Goal: Transaction & Acquisition: Purchase product/service

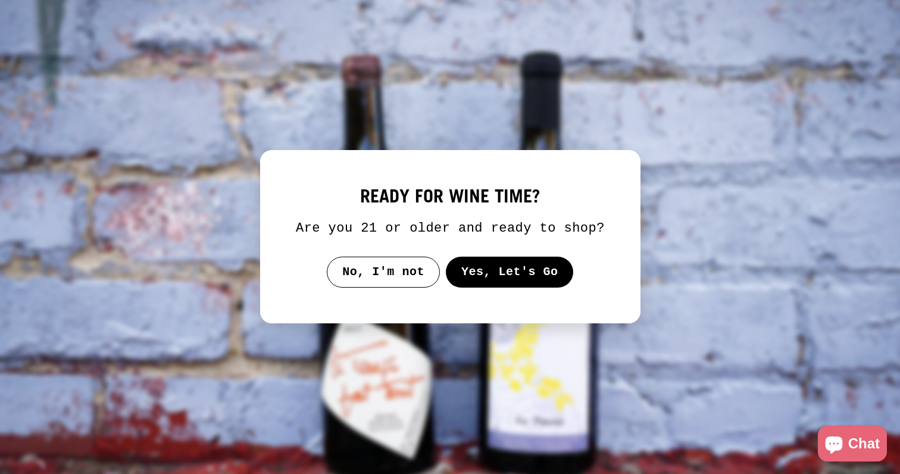
click at [518, 283] on button "Yes, Let's Go" at bounding box center [509, 272] width 128 height 31
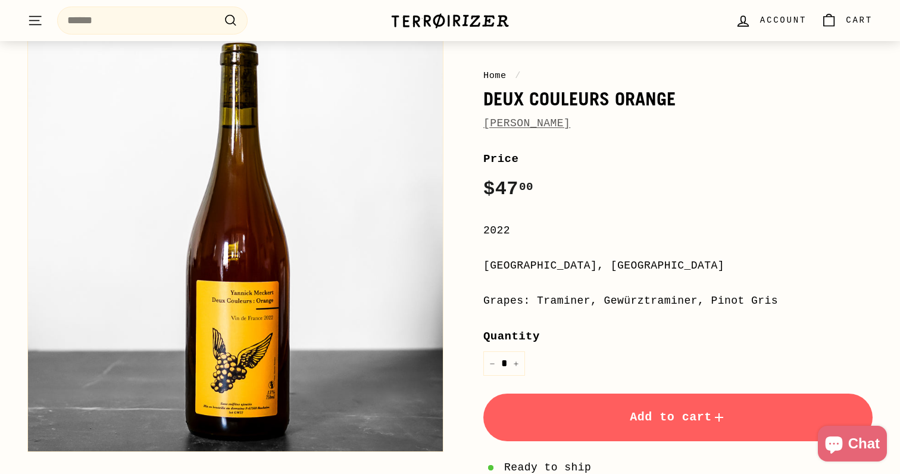
scroll to position [105, 0]
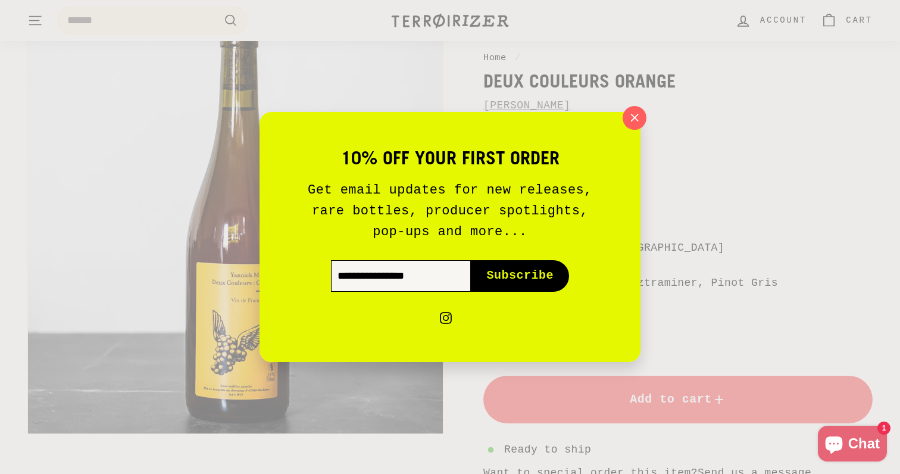
click at [425, 279] on input "Enter your email" at bounding box center [401, 275] width 140 height 31
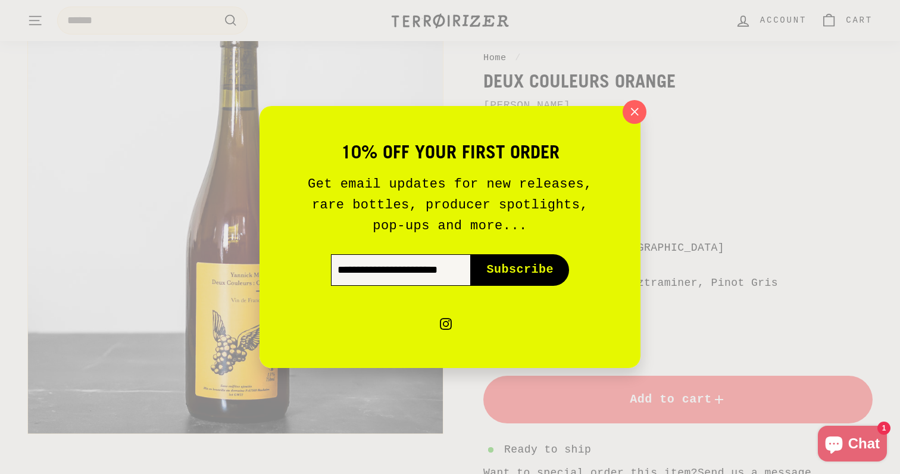
type input "**********"
click at [511, 273] on span "Subscribe" at bounding box center [519, 269] width 67 height 17
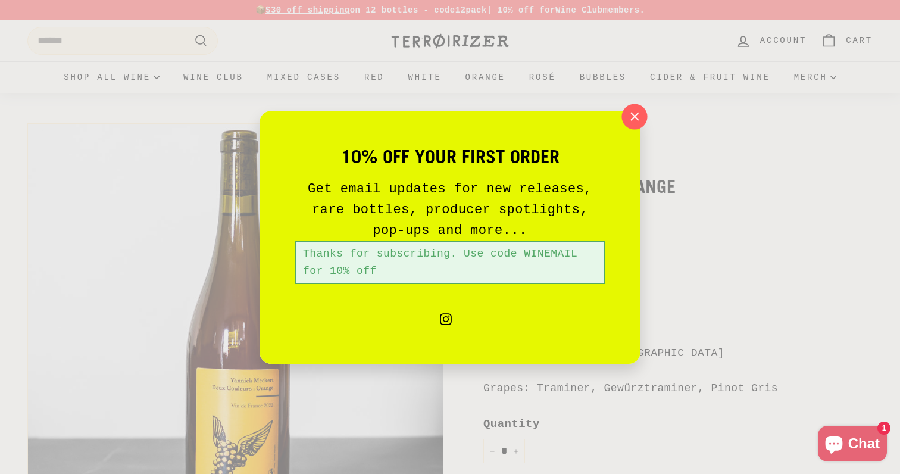
click at [636, 118] on icon "button" at bounding box center [635, 117] width 8 height 8
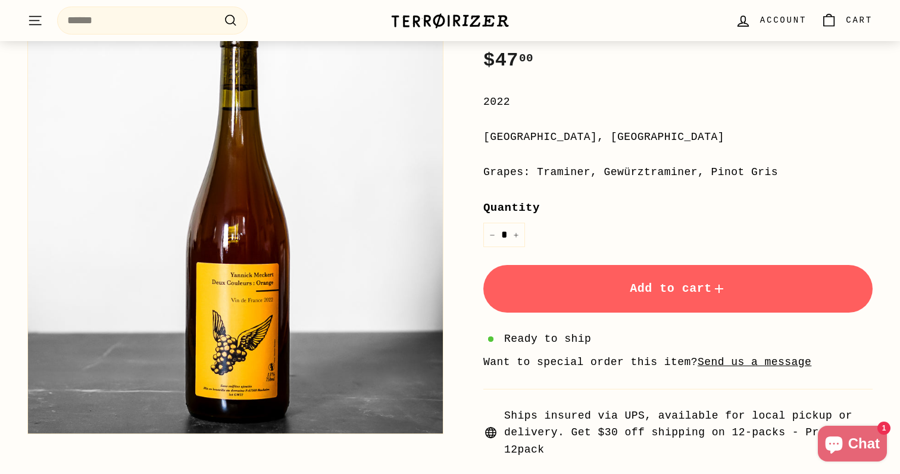
scroll to position [215, 0]
click at [517, 233] on icon "Increase item quantity by one" at bounding box center [516, 236] width 6 height 6
type input "*"
click at [656, 283] on span "Add to cart" at bounding box center [678, 289] width 96 height 14
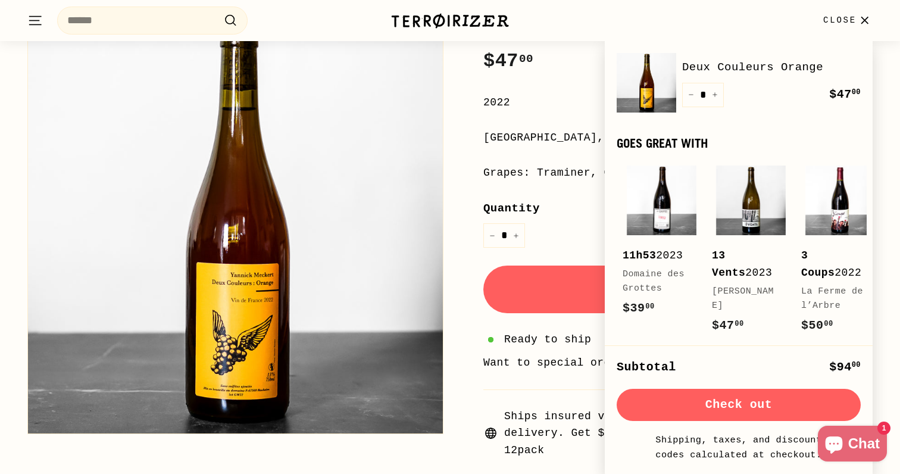
click at [461, 343] on div "Home / Deux Couleurs Orange [PERSON_NAME] Price Regular price $47 00 $47.00 / 2…" at bounding box center [665, 180] width 416 height 557
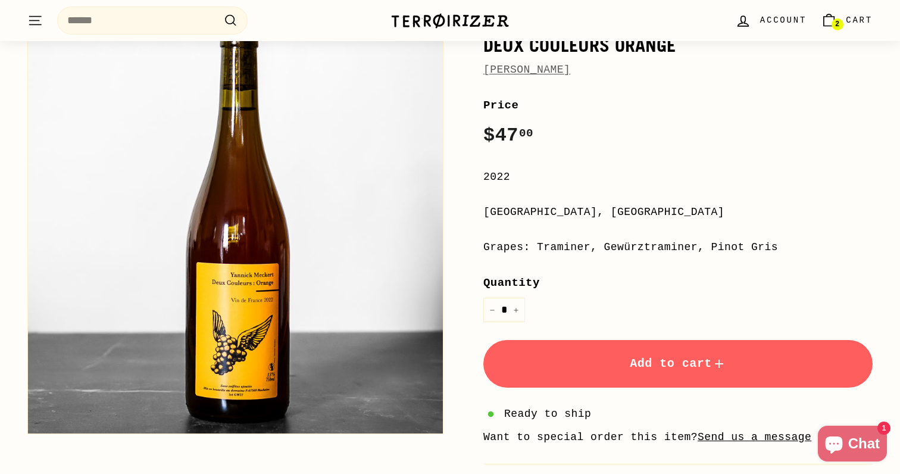
scroll to position [110, 0]
